Goal: Complete application form

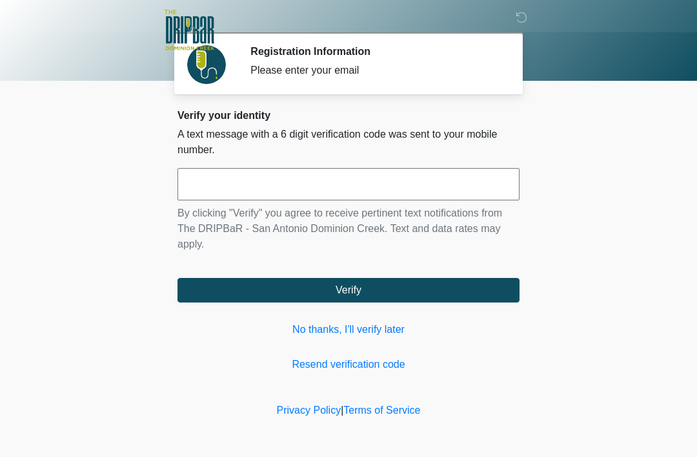
click at [202, 178] on input "text" at bounding box center [349, 184] width 342 height 32
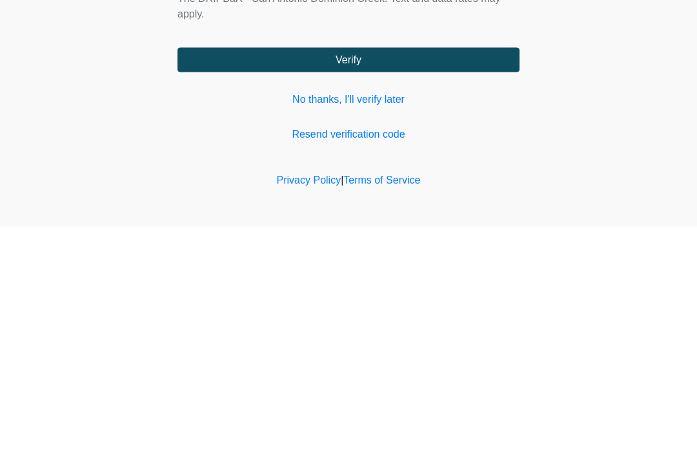
type input "******"
click at [335, 278] on button "Verify" at bounding box center [349, 290] width 342 height 25
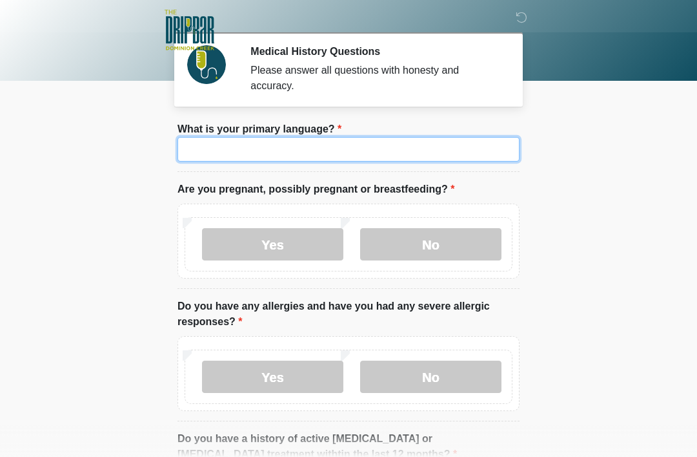
click at [245, 146] on input "What is your primary language?" at bounding box center [349, 149] width 342 height 25
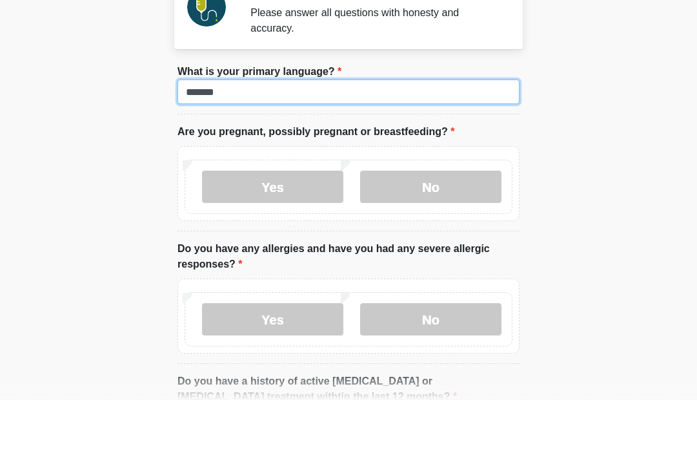
type input "*******"
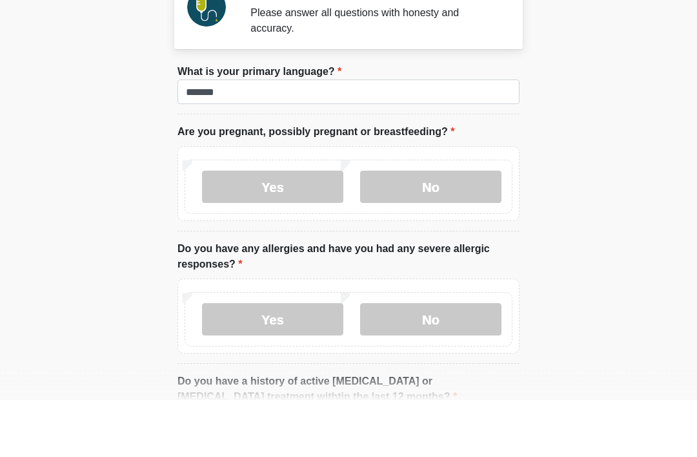
click at [422, 228] on label "No" at bounding box center [430, 244] width 141 height 32
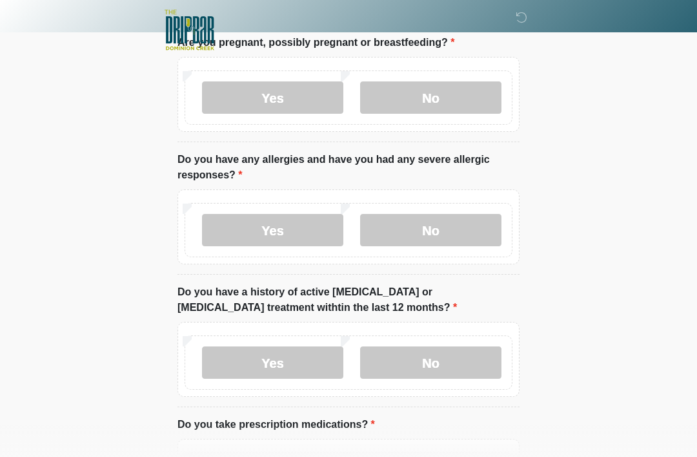
scroll to position [146, 0]
click at [415, 243] on label "No" at bounding box center [430, 230] width 141 height 32
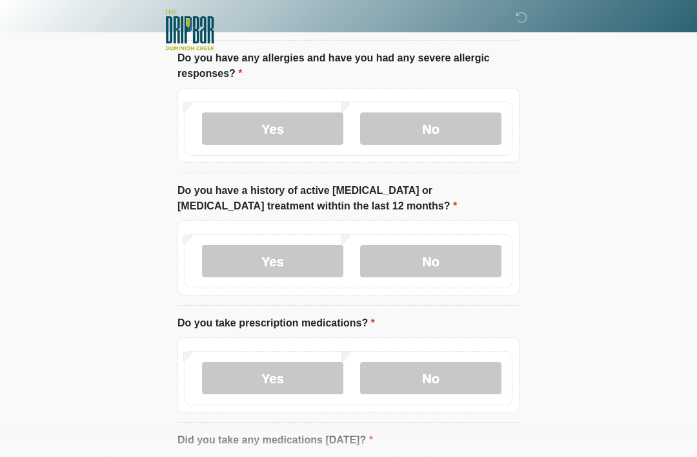
scroll to position [250, 0]
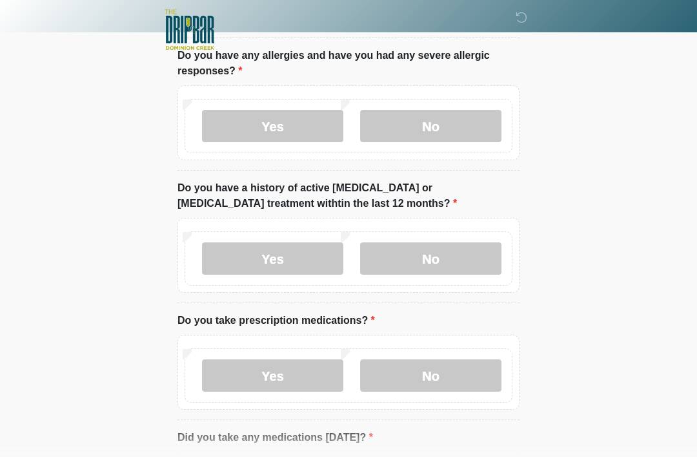
click at [407, 260] on label "No" at bounding box center [430, 259] width 141 height 32
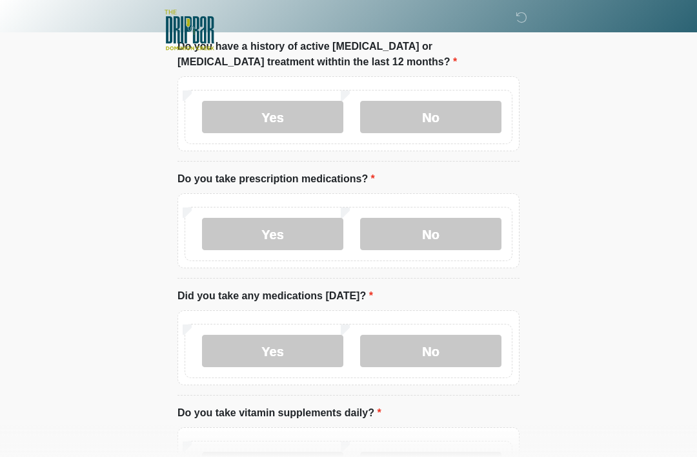
scroll to position [393, 0]
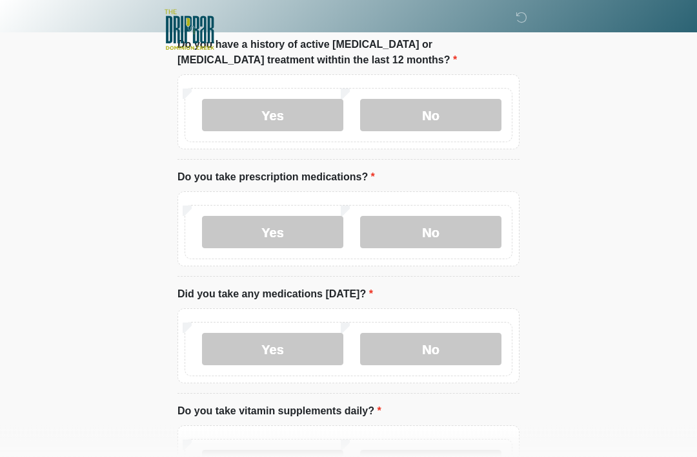
click at [271, 235] on label "Yes" at bounding box center [272, 232] width 141 height 32
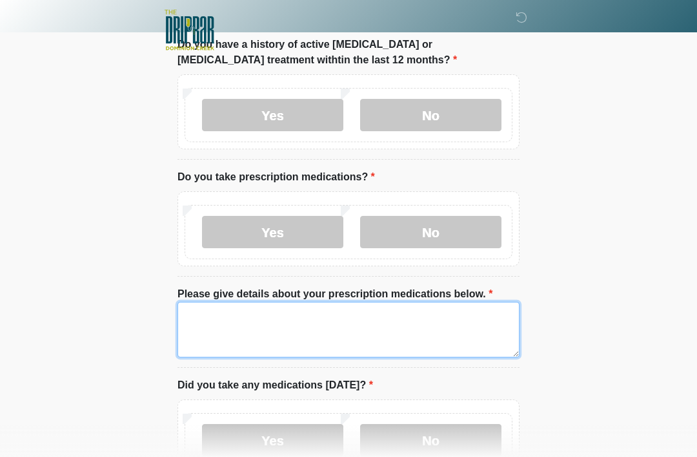
click at [212, 329] on textarea "Please give details about your prescription medications below." at bounding box center [349, 330] width 342 height 56
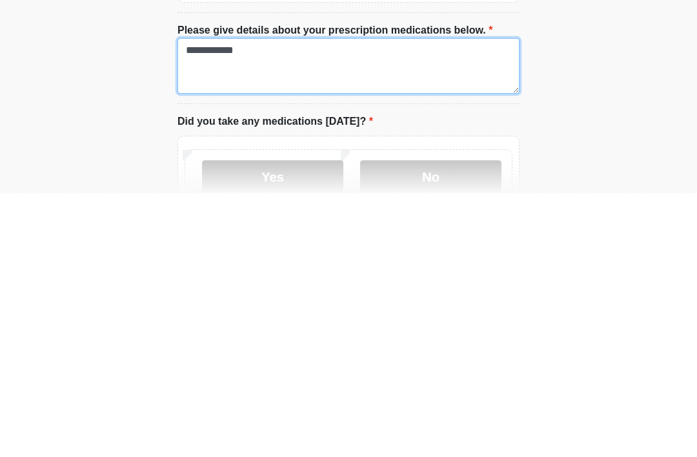
type textarea "**********"
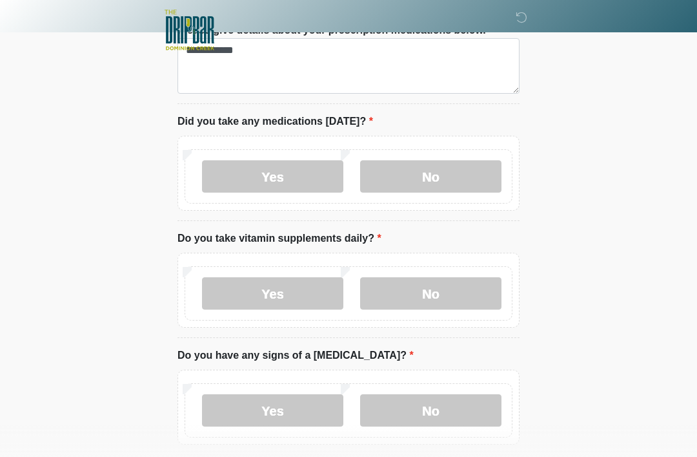
click at [431, 163] on label "No" at bounding box center [430, 176] width 141 height 32
click at [267, 289] on label "Yes" at bounding box center [272, 293] width 141 height 32
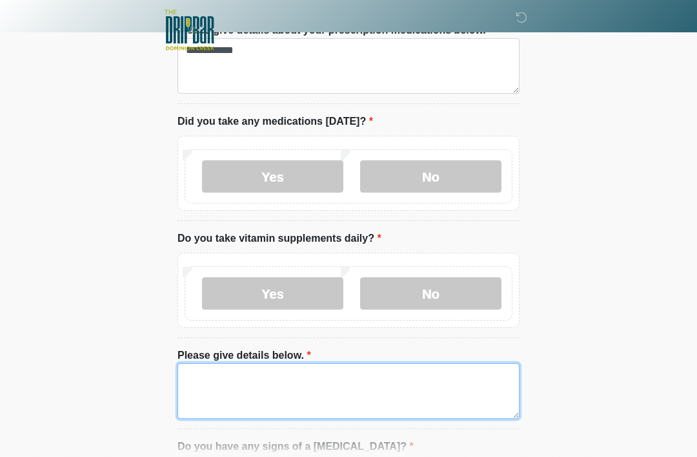
click at [216, 379] on textarea "Please give details below." at bounding box center [349, 391] width 342 height 56
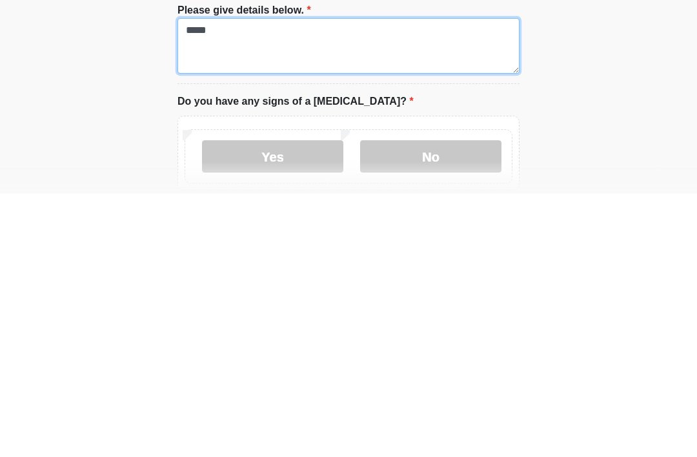
scroll to position [739, 0]
type textarea "*****"
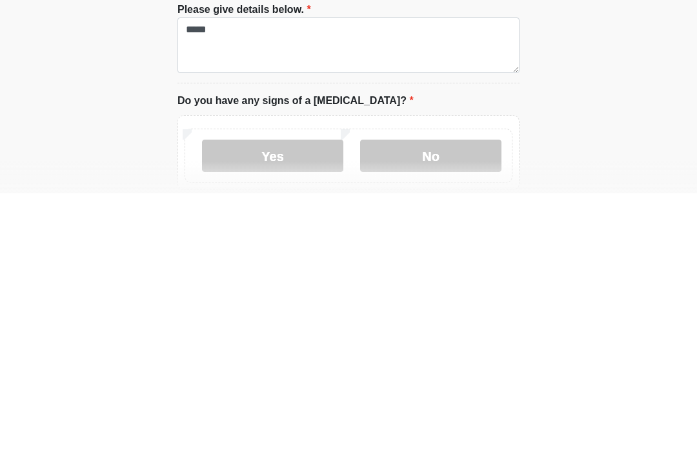
click at [418, 403] on label "No" at bounding box center [430, 419] width 141 height 32
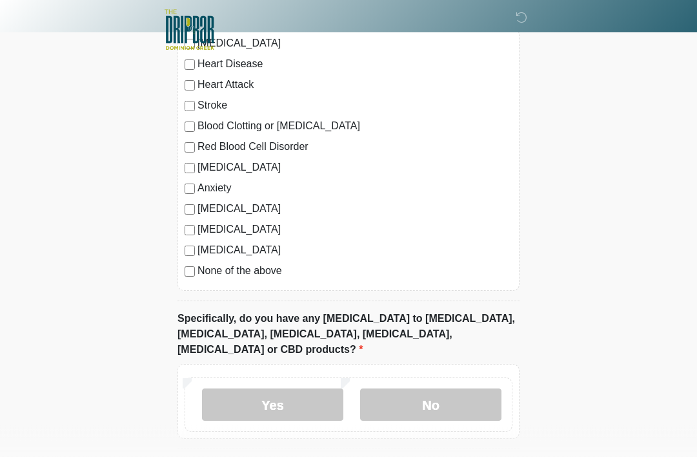
scroll to position [1258, 0]
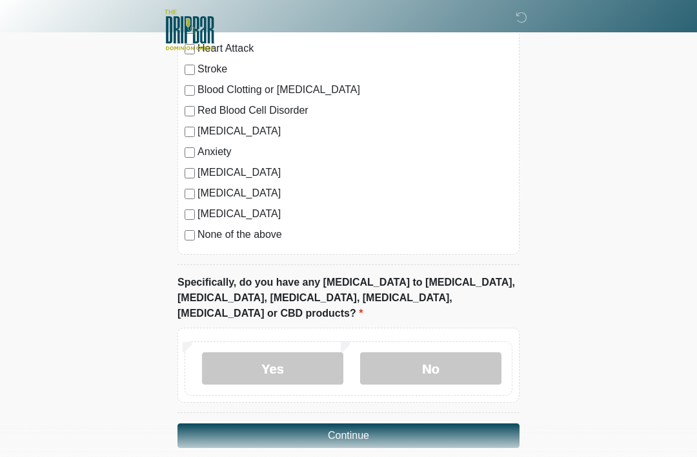
click at [426, 352] on label "No" at bounding box center [430, 368] width 141 height 32
click at [349, 423] on button "Continue" at bounding box center [349, 435] width 342 height 25
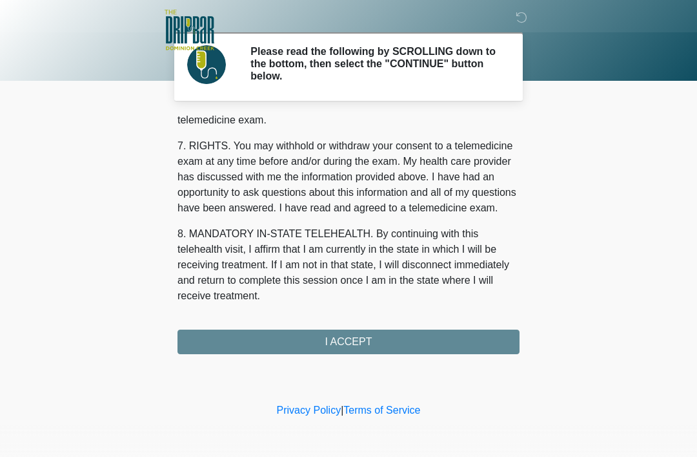
scroll to position [566, 0]
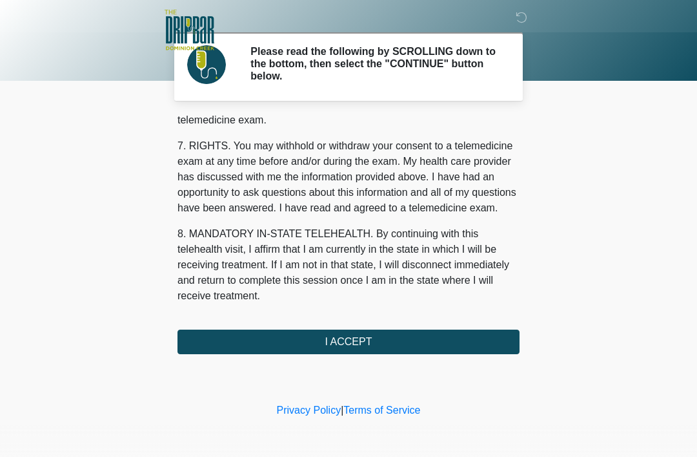
click at [345, 345] on button "I ACCEPT" at bounding box center [349, 341] width 342 height 25
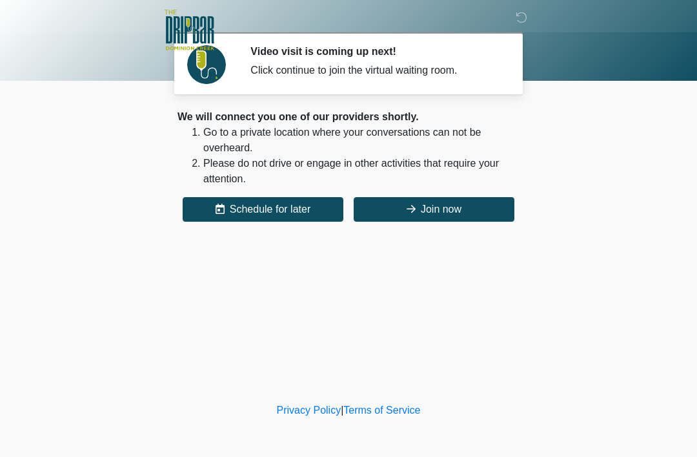
click at [431, 210] on button "Join now" at bounding box center [434, 209] width 161 height 25
